Goal: Task Accomplishment & Management: Manage account settings

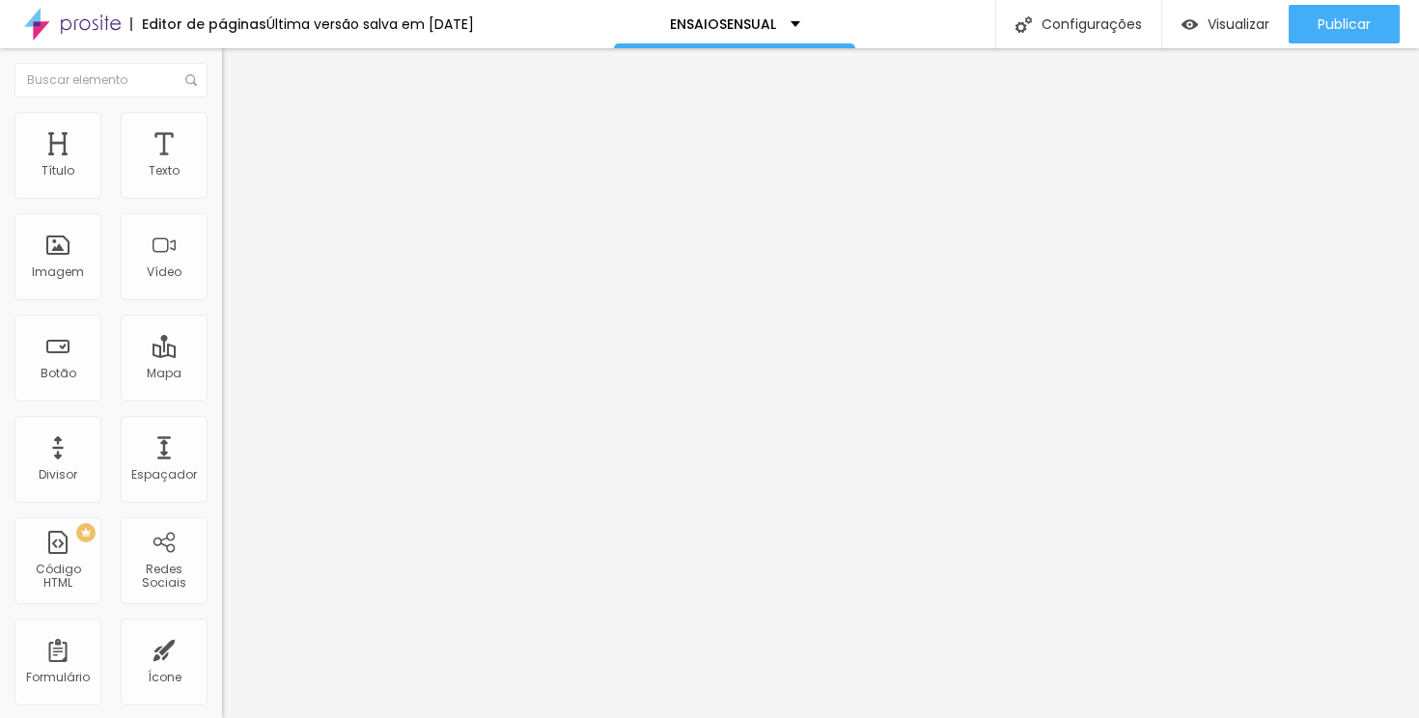
drag, startPoint x: 155, startPoint y: 217, endPoint x: 13, endPoint y: 211, distance: 142.1
click at [222, 211] on div "Texto AGENDAR MEU ENSAIO Alinhamento Tamanho Normal Pequeno Normal Grande Link …" at bounding box center [333, 291] width 222 height 281
click at [222, 182] on input "AGENDAR MEU ENSAIO" at bounding box center [338, 171] width 232 height 19
drag, startPoint x: 162, startPoint y: 219, endPoint x: 7, endPoint y: 215, distance: 155.5
click at [222, 215] on div "Texto AGENDAR MEU ENSAIO Alinhamento Tamanho Normal Pequeno Normal Grande Link …" at bounding box center [333, 291] width 222 height 281
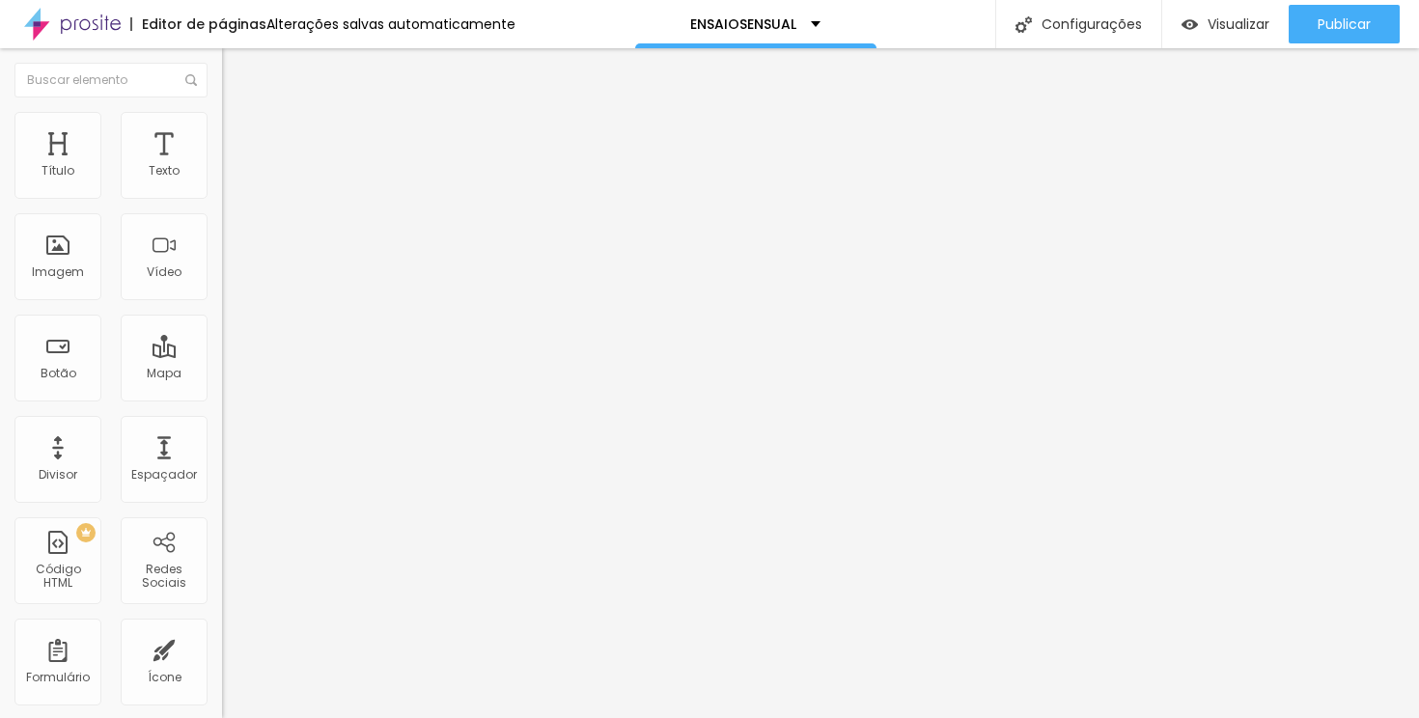
type input "AGENDAR FLOR DE CEREJEIRA"
drag, startPoint x: 104, startPoint y: 215, endPoint x: 82, endPoint y: 216, distance: 22.2
click at [222, 182] on input "AGENDAR MEU ENSAIO" at bounding box center [338, 171] width 232 height 19
type input "AGENDAR FLOR DE [PERSON_NAME]"
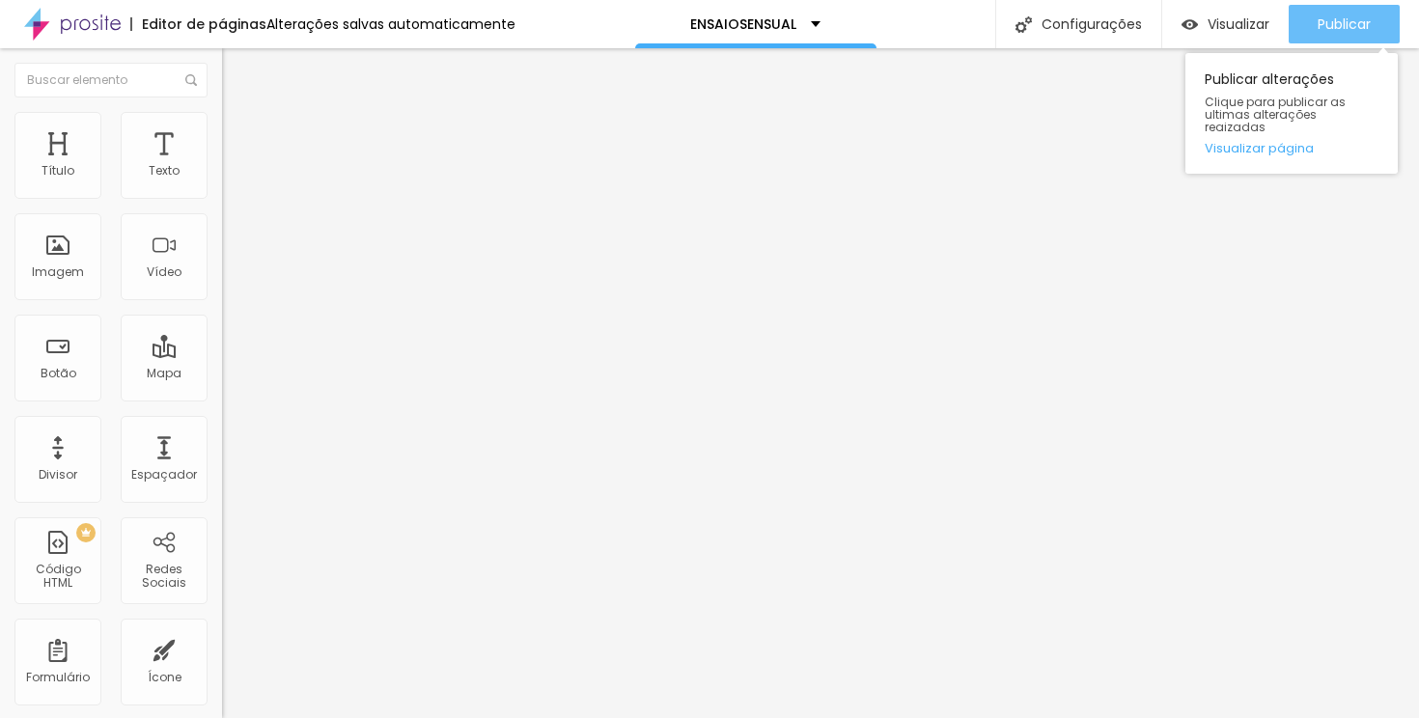
click at [1327, 38] on div "Publicar" at bounding box center [1344, 24] width 53 height 39
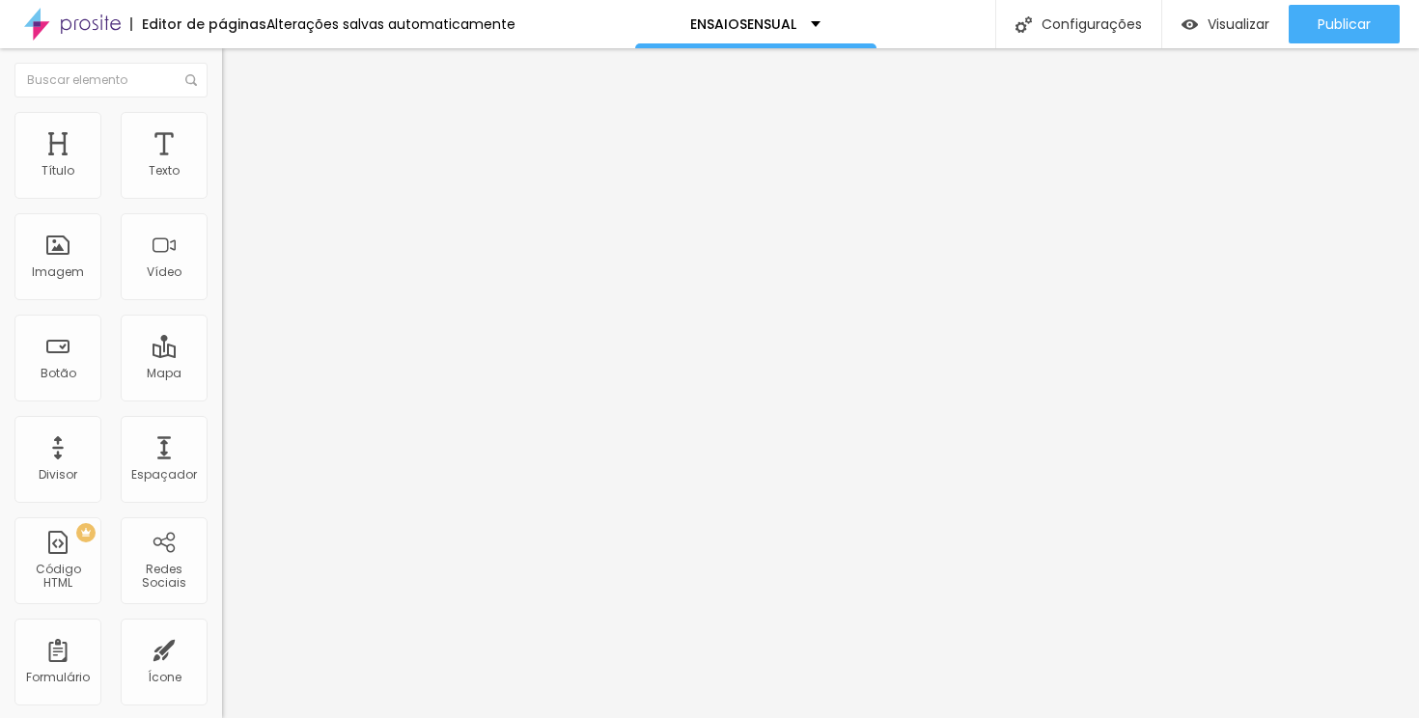
click at [239, 136] on span "Avançado" at bounding box center [271, 144] width 64 height 16
click at [222, 127] on li "Estilo" at bounding box center [333, 121] width 222 height 19
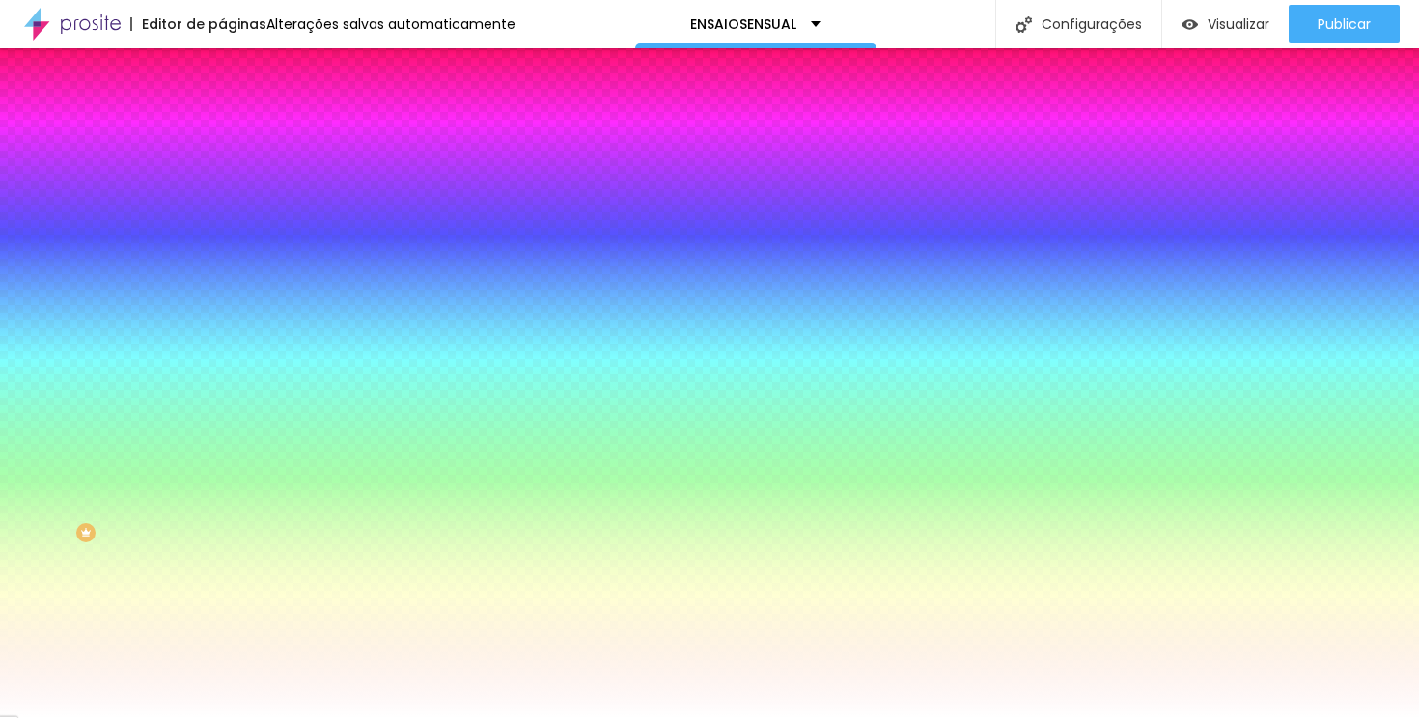
click at [222, 112] on li "Conteúdo" at bounding box center [333, 102] width 222 height 19
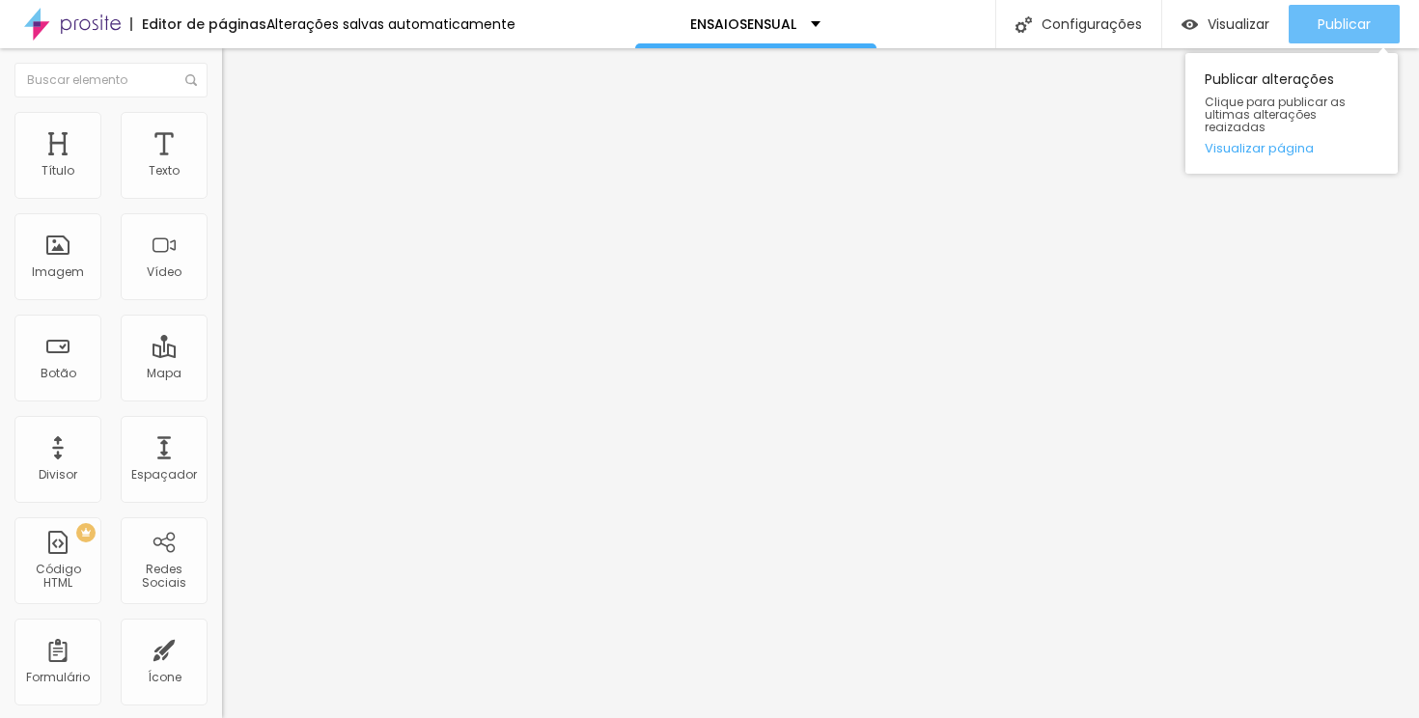
click at [1349, 16] on span "Publicar" at bounding box center [1344, 23] width 53 height 15
